Goal: Task Accomplishment & Management: Use online tool/utility

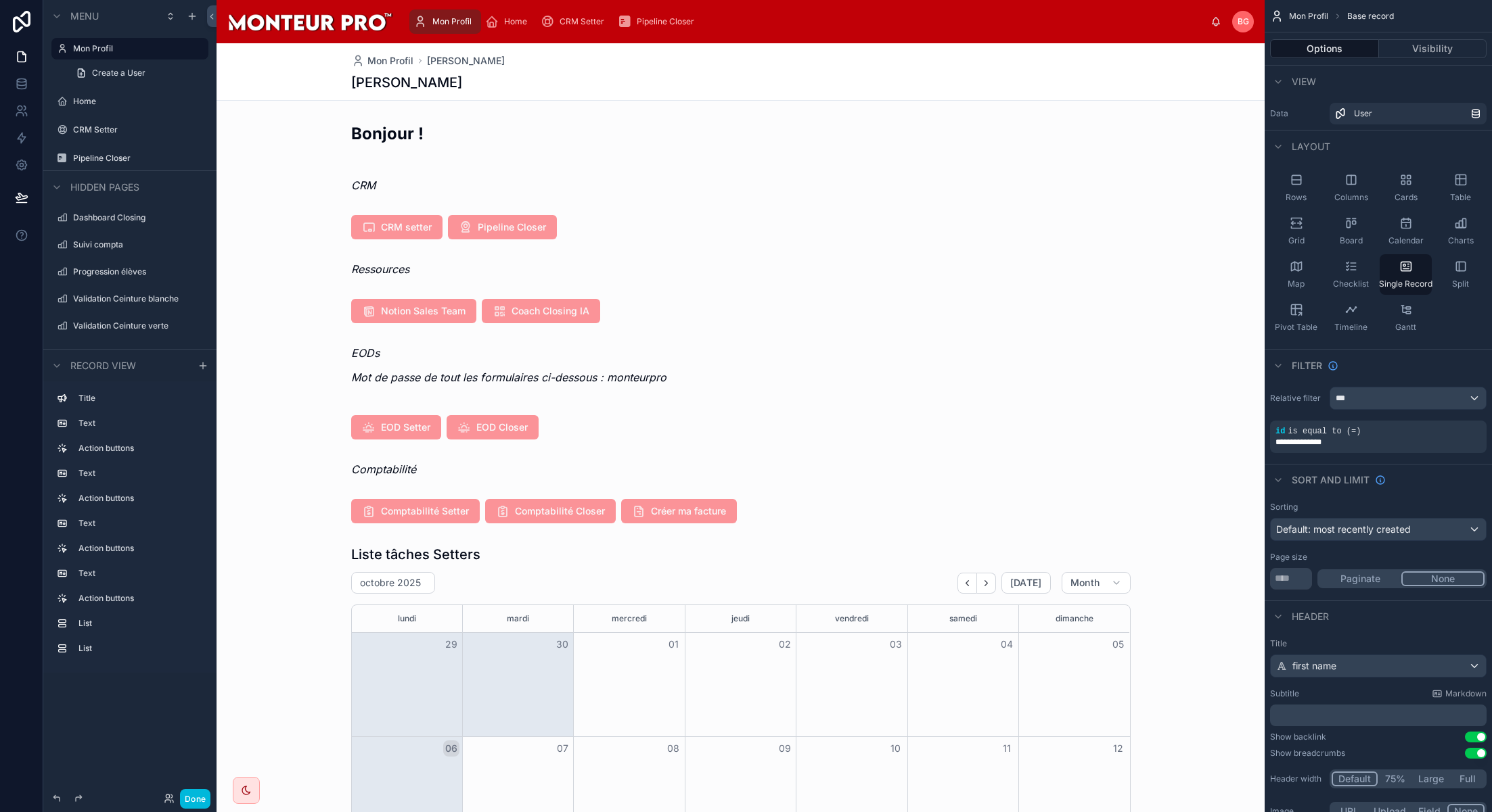
click at [193, 797] on button "Done" at bounding box center [195, 799] width 31 height 20
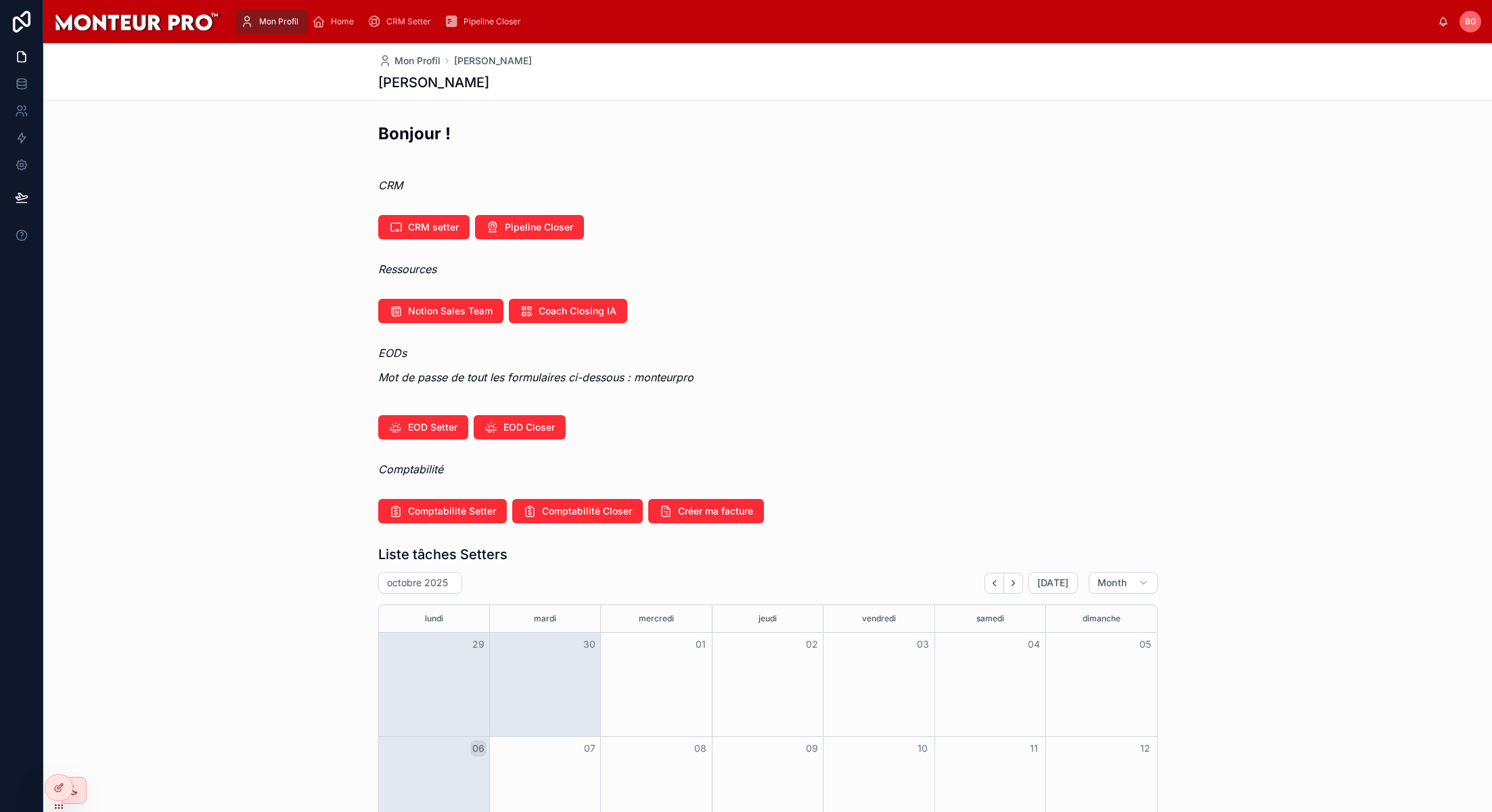
click at [674, 500] on button "Créer ma facture" at bounding box center [705, 511] width 116 height 25
click at [15, 18] on icon at bounding box center [22, 22] width 18 height 22
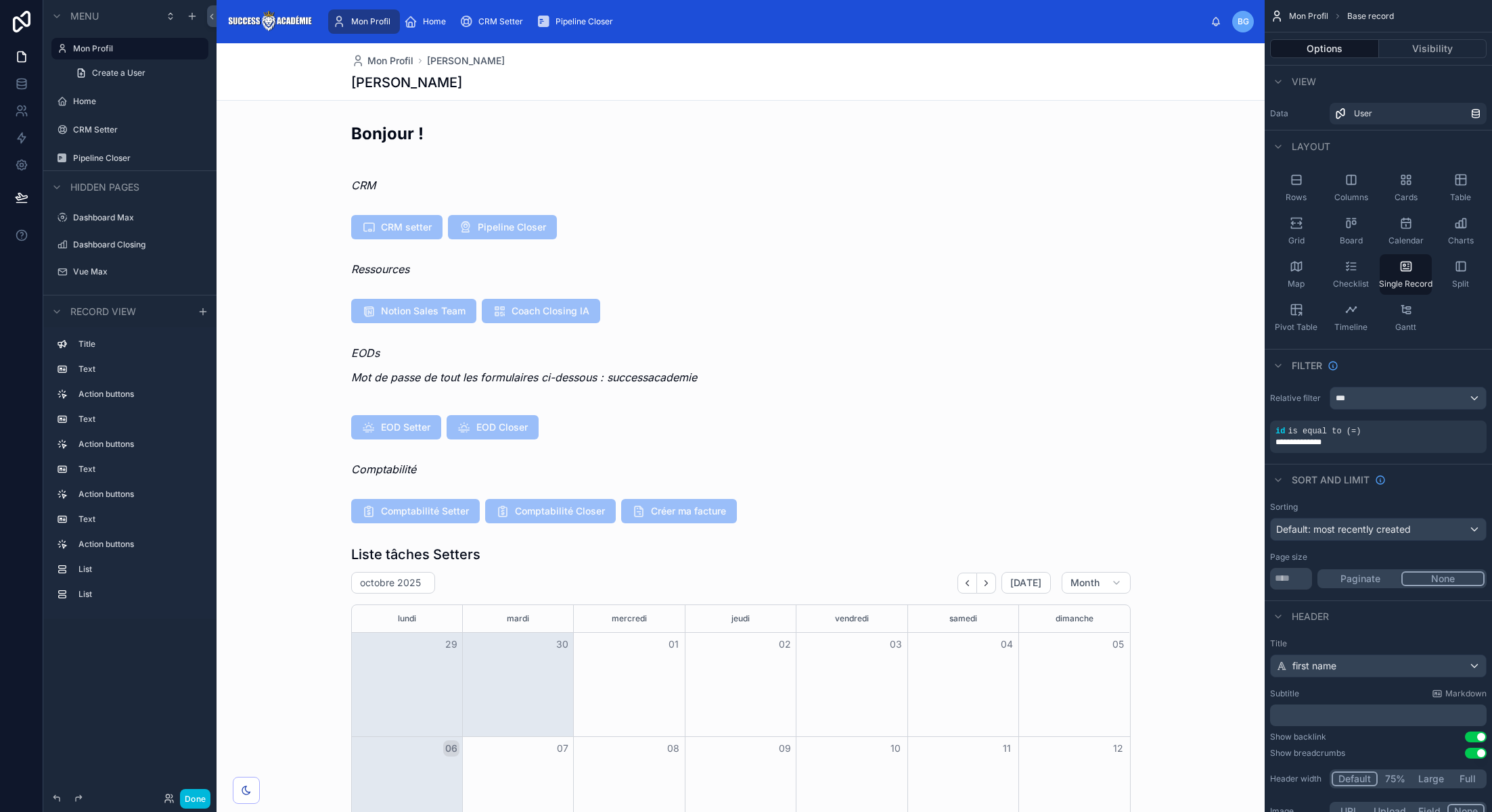
click at [187, 792] on button "Done" at bounding box center [195, 799] width 31 height 20
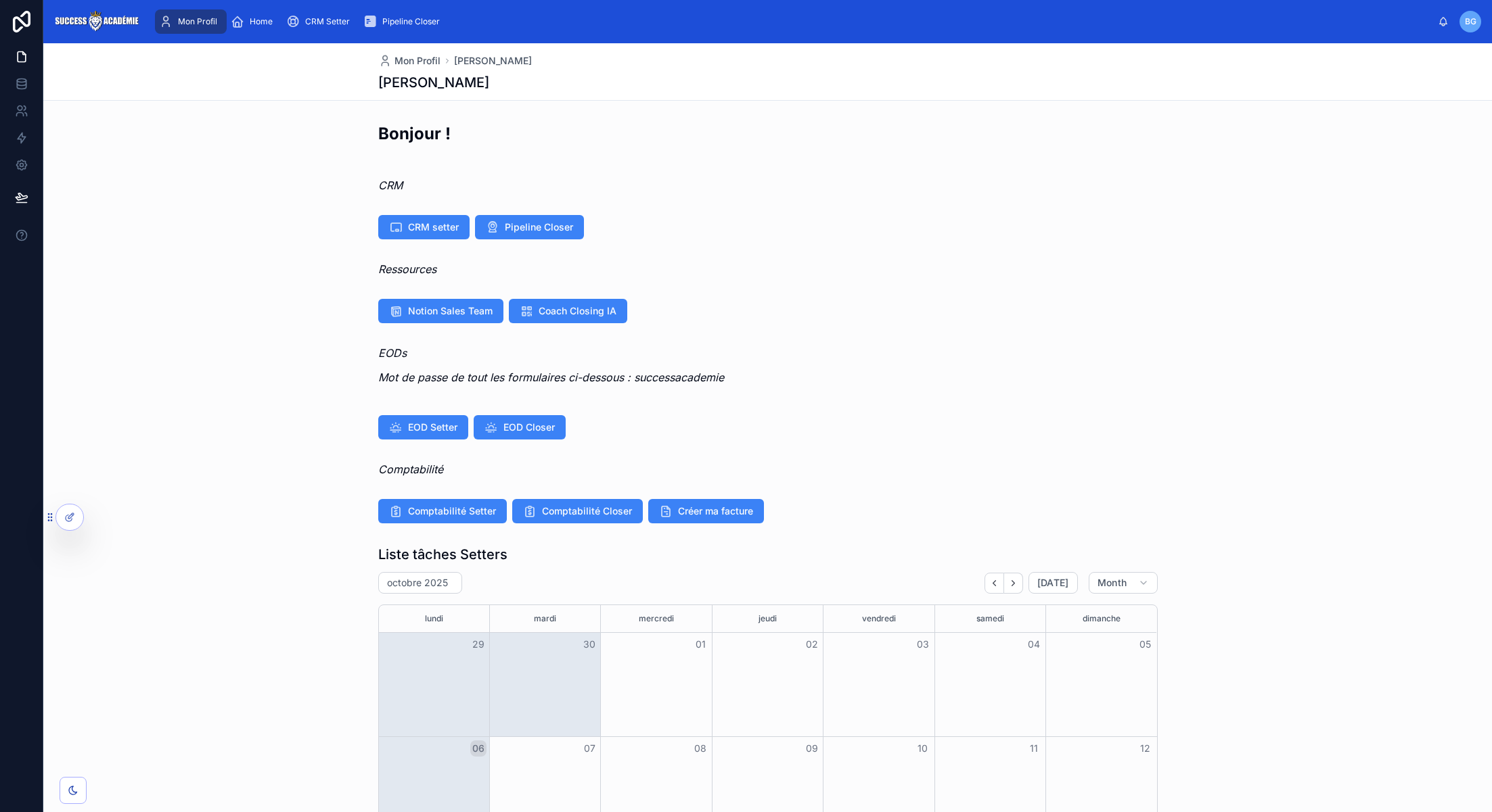
click at [708, 515] on span "Créer ma facture" at bounding box center [715, 512] width 75 height 14
